Goal: Complete application form: Complete application form

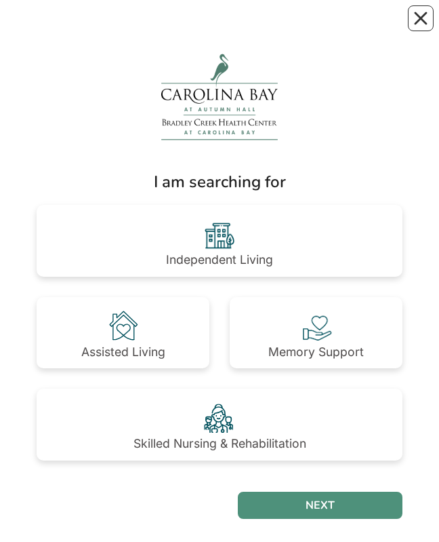
click at [235, 217] on img at bounding box center [220, 235] width 38 height 38
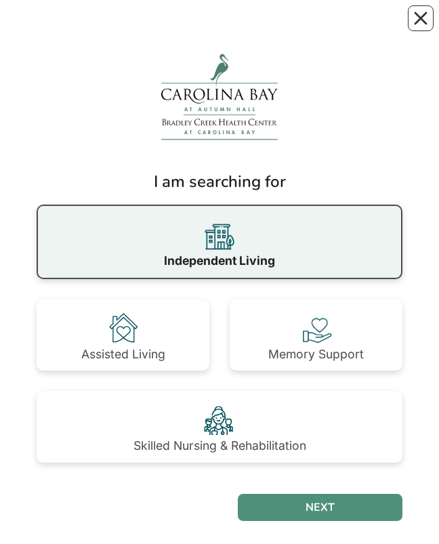
click at [302, 391] on button "NEXT" at bounding box center [320, 507] width 165 height 27
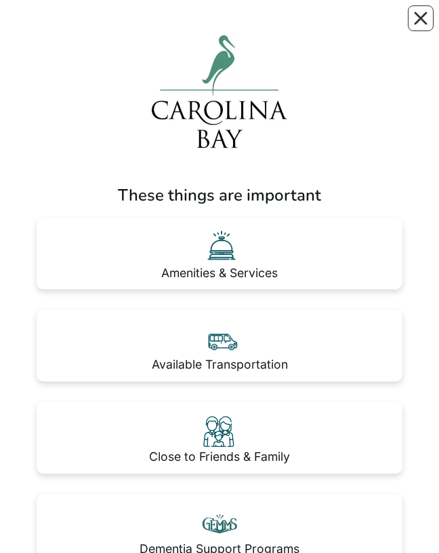
click at [315, 257] on div "Amenities & Services" at bounding box center [220, 254] width 366 height 72
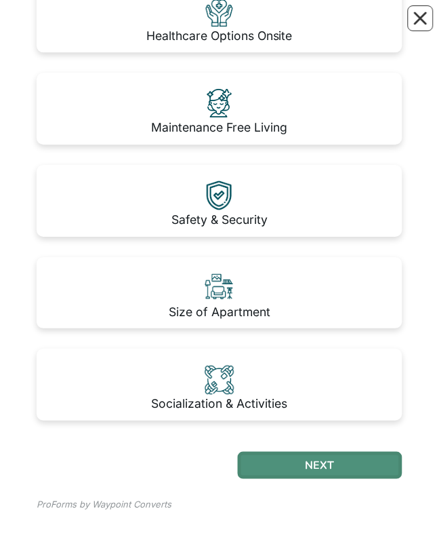
scroll to position [883, 0]
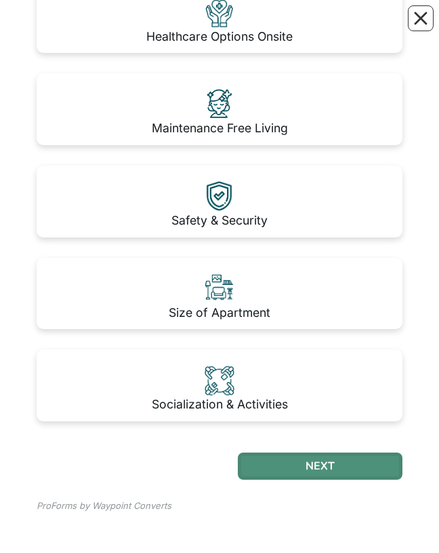
click at [296, 452] on button "NEXT" at bounding box center [320, 465] width 165 height 27
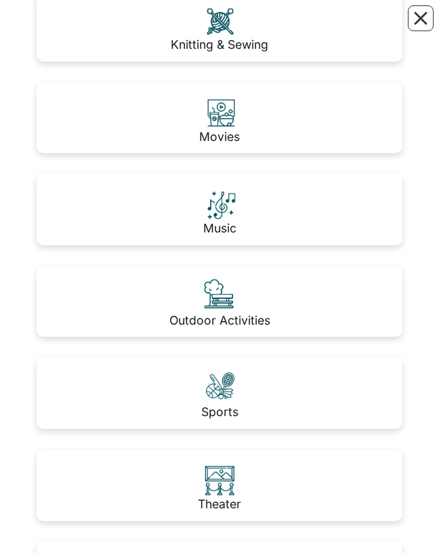
scroll to position [601, 0]
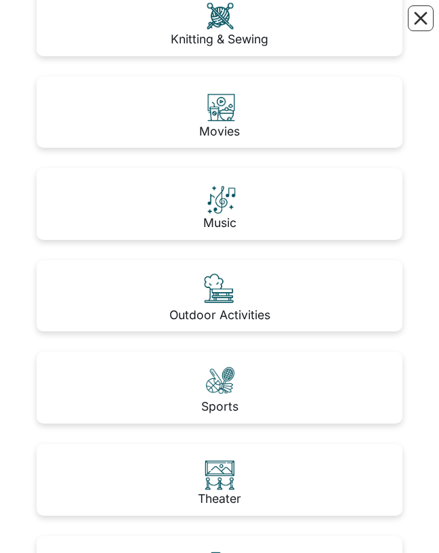
click at [278, 199] on div "Music" at bounding box center [220, 204] width 366 height 72
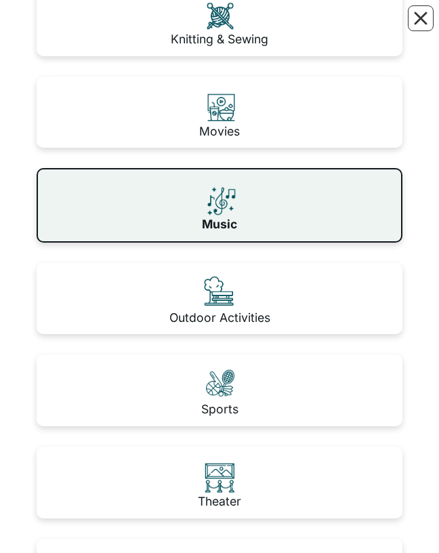
click at [316, 296] on div "Outdoor Activities" at bounding box center [220, 299] width 366 height 72
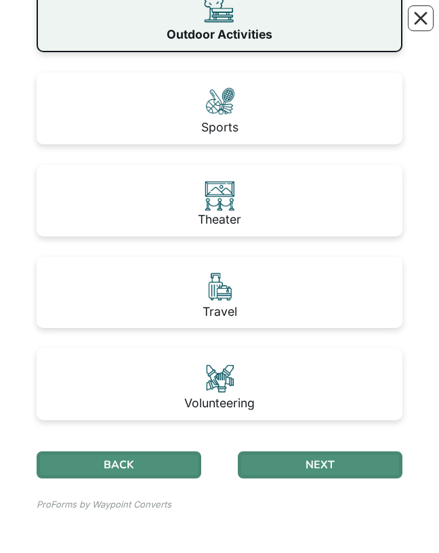
scroll to position [885, 0]
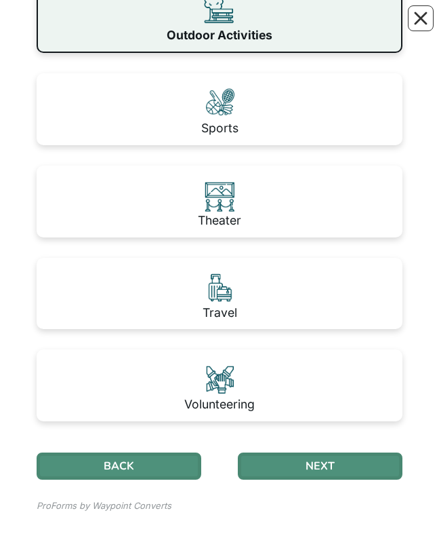
click at [287, 285] on div "Travel" at bounding box center [220, 294] width 366 height 72
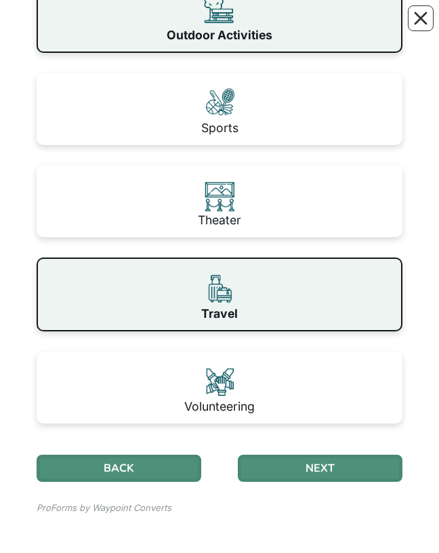
click at [294, 457] on button "NEXT" at bounding box center [320, 468] width 165 height 27
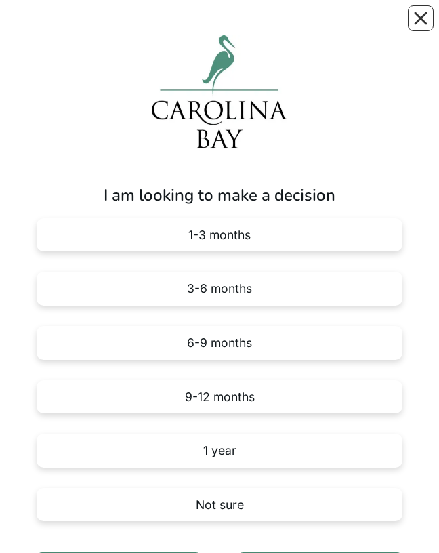
click at [292, 276] on div "3-6 months" at bounding box center [220, 289] width 366 height 34
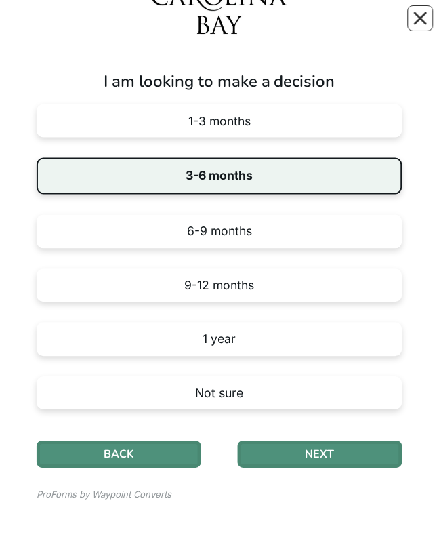
scroll to position [113, 0]
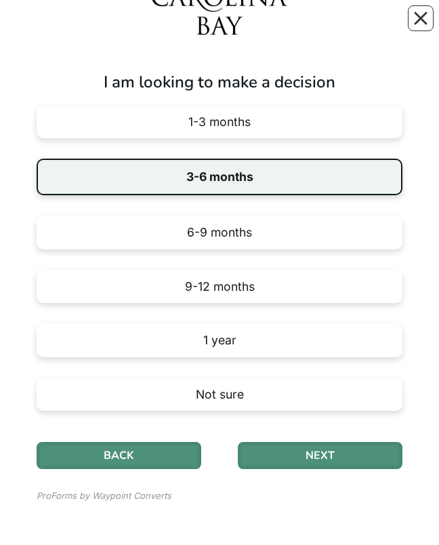
click at [319, 452] on button "NEXT" at bounding box center [320, 455] width 165 height 27
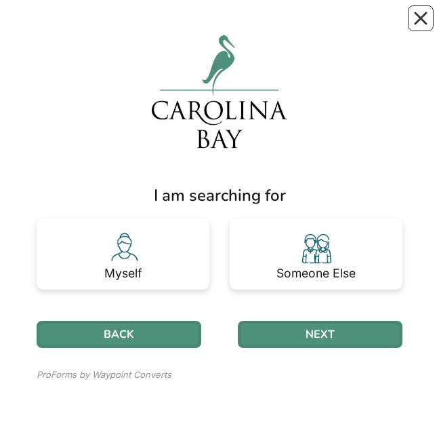
click at [162, 258] on div "Myself" at bounding box center [123, 254] width 173 height 72
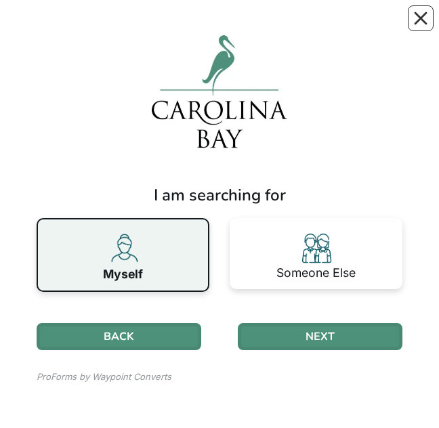
click at [327, 336] on button "NEXT" at bounding box center [320, 336] width 165 height 27
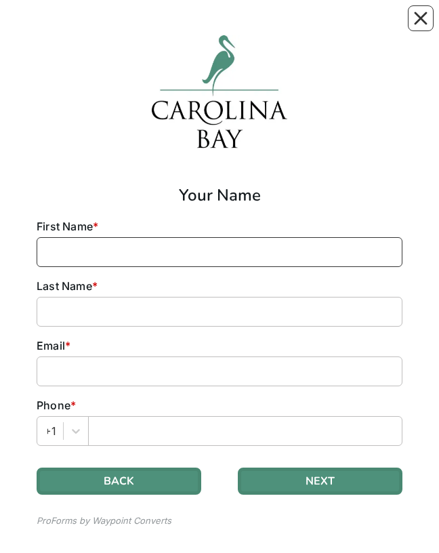
click at [178, 250] on input at bounding box center [220, 252] width 366 height 30
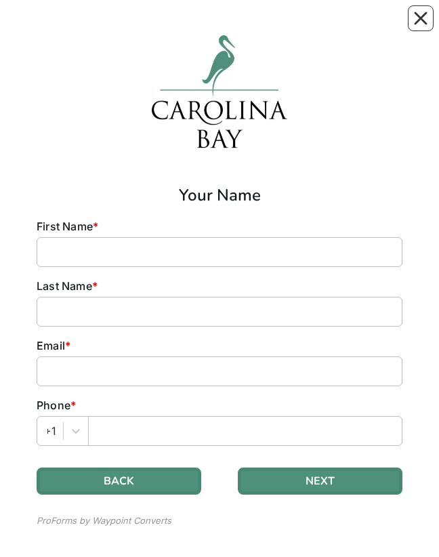
type input "[PERSON_NAME]"
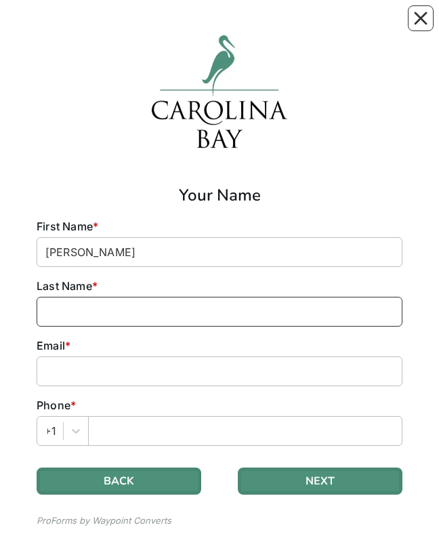
type input "Dauphin"
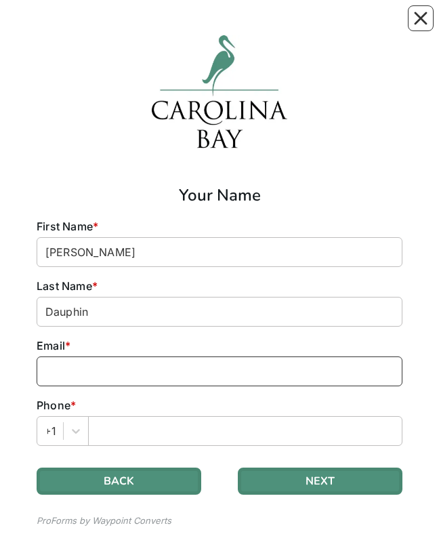
type input "[EMAIL_ADDRESS][DOMAIN_NAME]"
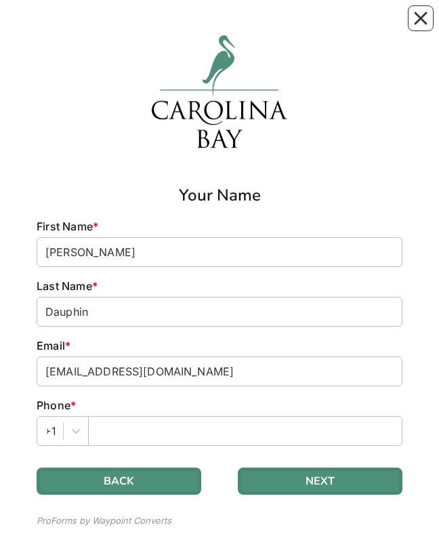
type input "3159418388"
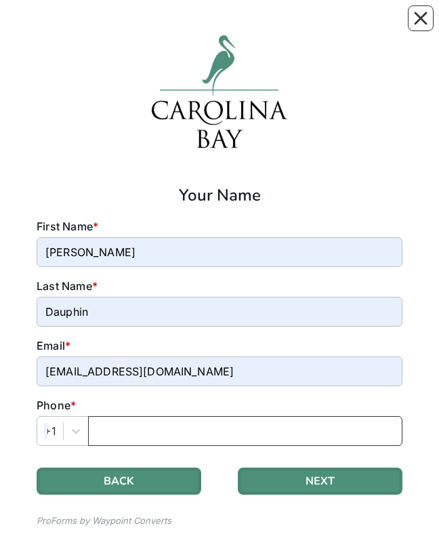
click at [237, 428] on input "text" at bounding box center [245, 431] width 315 height 30
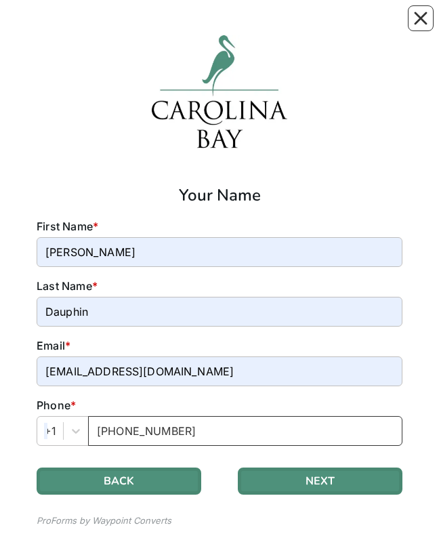
type input "[PHONE_NUMBER]"
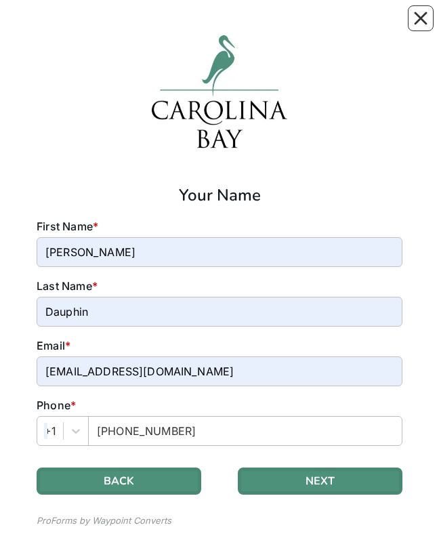
click at [325, 475] on button "NEXT" at bounding box center [320, 481] width 165 height 27
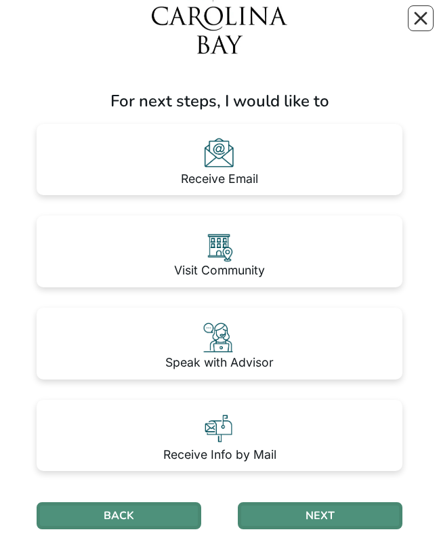
scroll to position [94, 0]
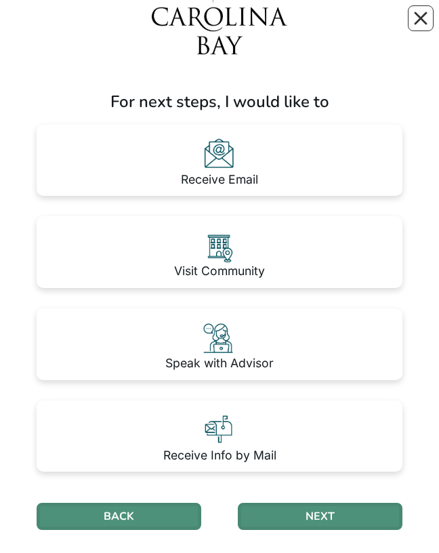
click at [278, 170] on div "Receive Email" at bounding box center [220, 161] width 366 height 72
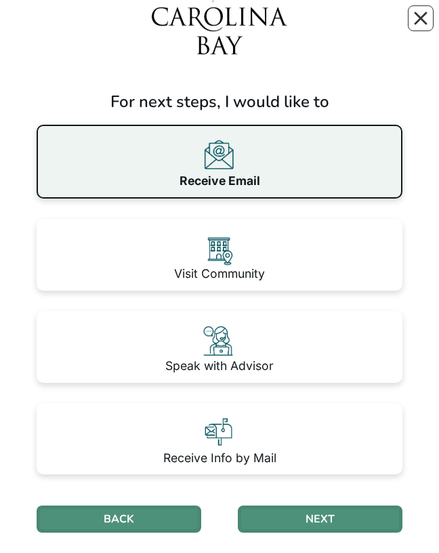
click at [319, 515] on button "NEXT" at bounding box center [320, 519] width 165 height 27
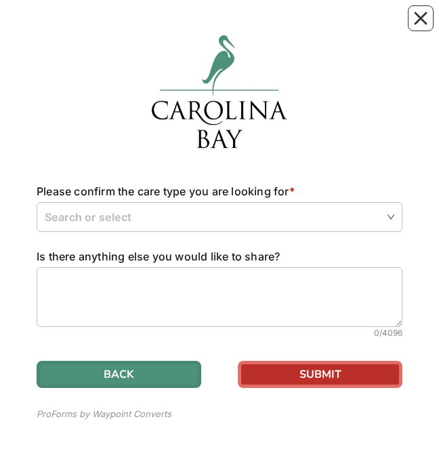
click at [335, 212] on input "search" at bounding box center [220, 216] width 350 height 27
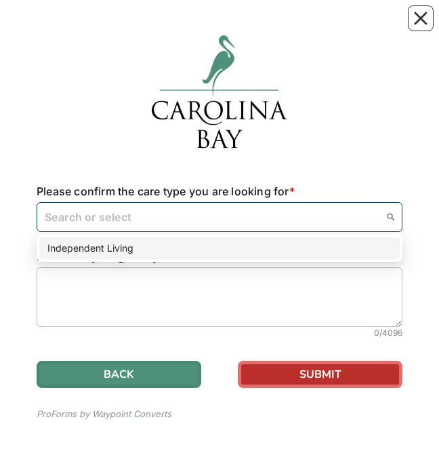
click at [398, 145] on div at bounding box center [220, 93] width 366 height 117
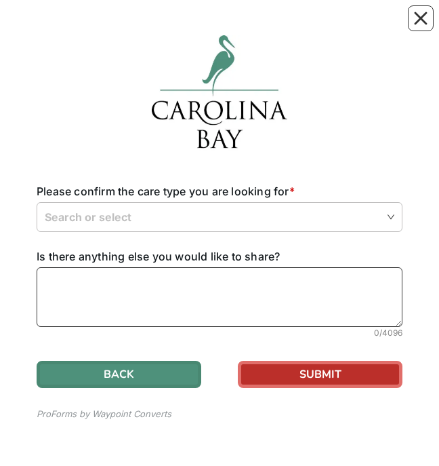
click at [279, 298] on textarea at bounding box center [220, 297] width 366 height 60
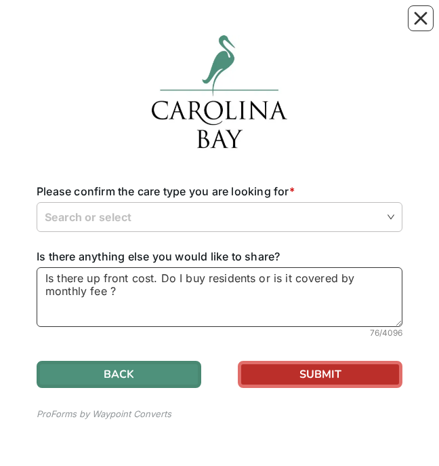
type textarea "Is there up front cost. Do I buy residents or is it covered by monthly fee ?"
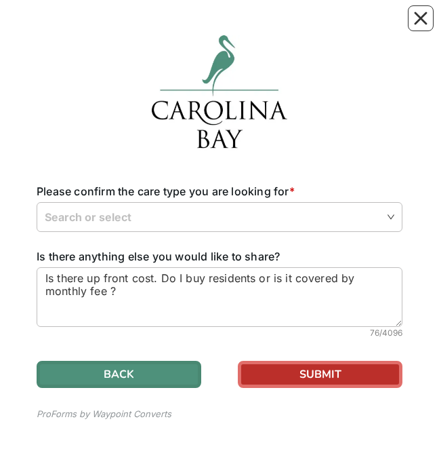
click at [428, 16] on button "Close" at bounding box center [421, 18] width 26 height 26
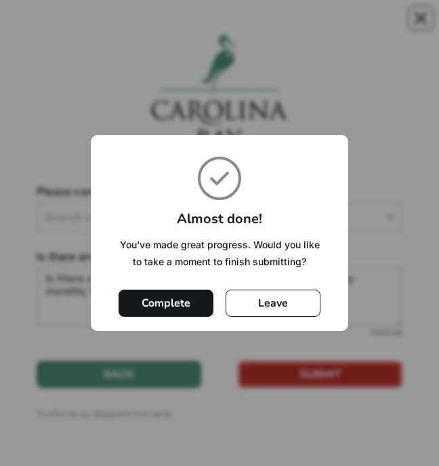
click at [184, 305] on button "Complete" at bounding box center [166, 302] width 95 height 27
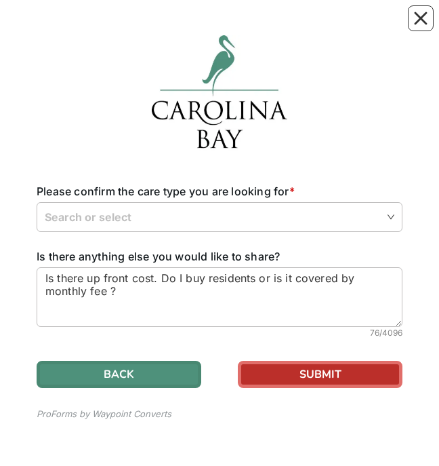
click at [331, 222] on input "search" at bounding box center [220, 216] width 350 height 27
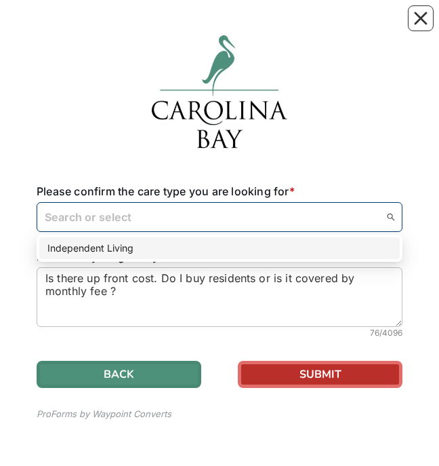
click at [215, 253] on div "Independent Living" at bounding box center [219, 248] width 344 height 15
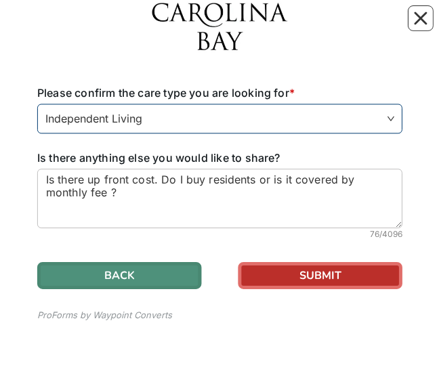
scroll to position [98, 0]
click at [323, 275] on button "SUBMIT" at bounding box center [320, 275] width 165 height 27
